Goal: Information Seeking & Learning: Learn about a topic

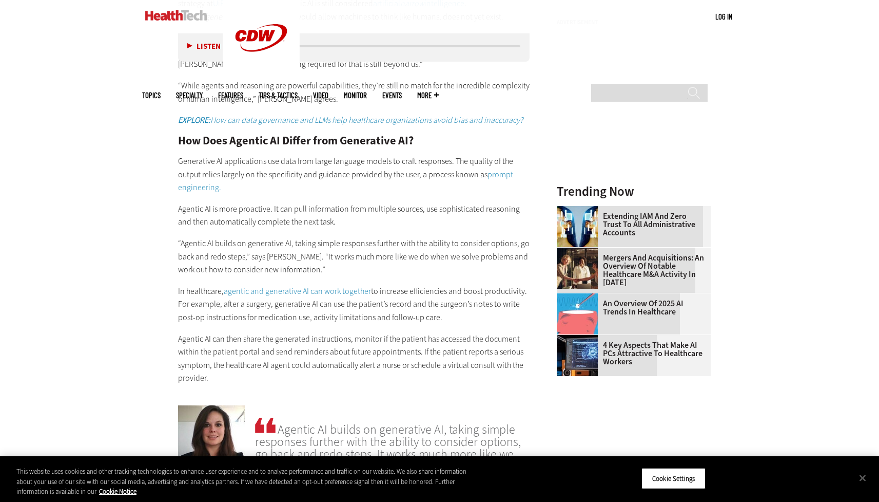
scroll to position [1061, 0]
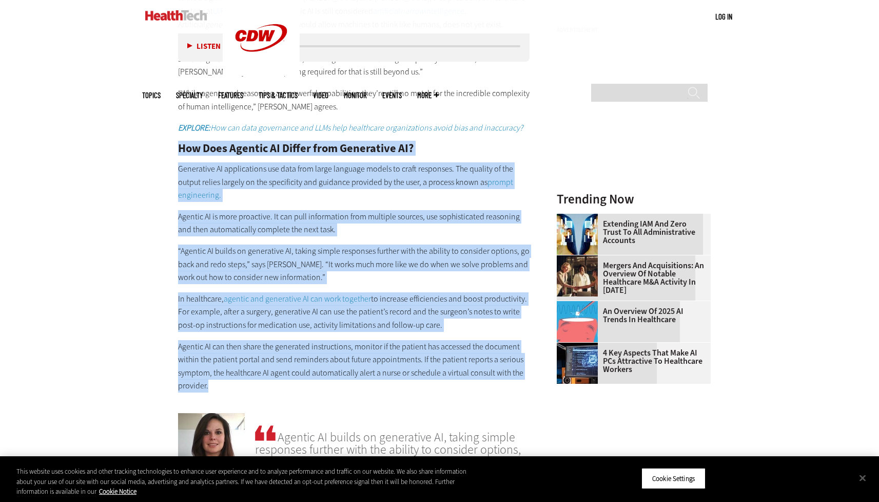
drag, startPoint x: 216, startPoint y: 369, endPoint x: 172, endPoint y: 147, distance: 225.5
click at [172, 147] on article "May 08 2025 Twitter Facebook LinkedIn Reddit Flipboard Email Artificial Intelli…" at bounding box center [344, 481] width 373 height 2210
copy div "How Does Agentic AI Differ from Generative AI? Generative AI applications use d…"
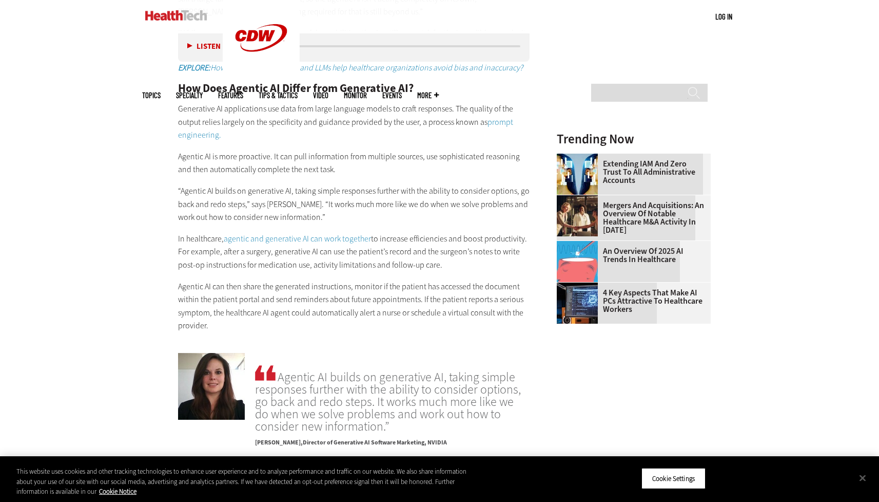
scroll to position [1081, 0]
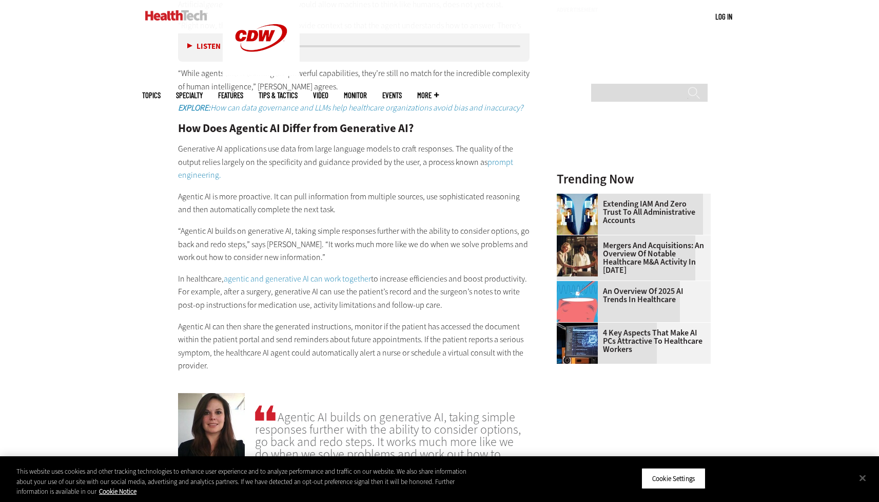
click at [292, 276] on link "agentic and generative AI can work together" at bounding box center [297, 278] width 147 height 11
